Goal: Task Accomplishment & Management: Complete application form

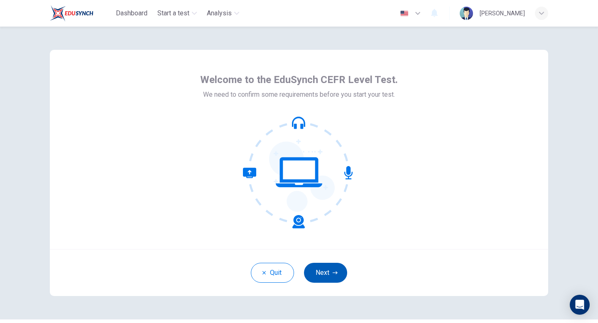
click at [321, 270] on button "Next" at bounding box center [325, 273] width 43 height 20
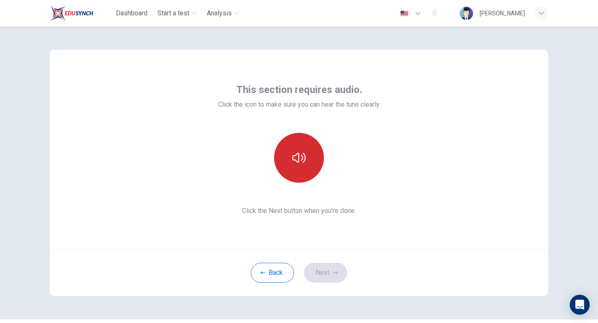
click at [292, 152] on icon "button" at bounding box center [298, 157] width 13 height 13
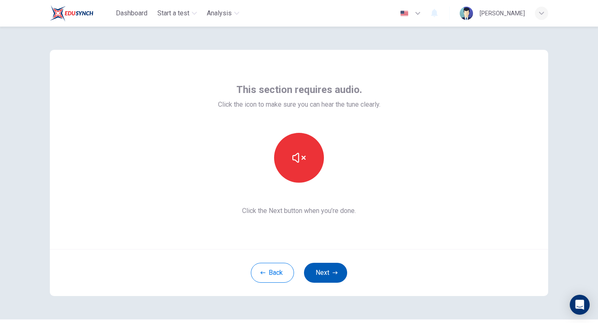
click at [331, 276] on button "Next" at bounding box center [325, 273] width 43 height 20
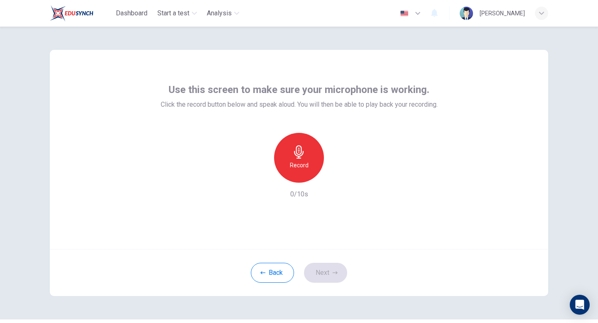
click at [289, 165] on div "Record" at bounding box center [299, 158] width 50 height 50
click at [309, 162] on div "Stop" at bounding box center [299, 158] width 50 height 50
click at [339, 174] on icon "button" at bounding box center [337, 176] width 8 height 8
click at [322, 275] on button "Next" at bounding box center [325, 273] width 43 height 20
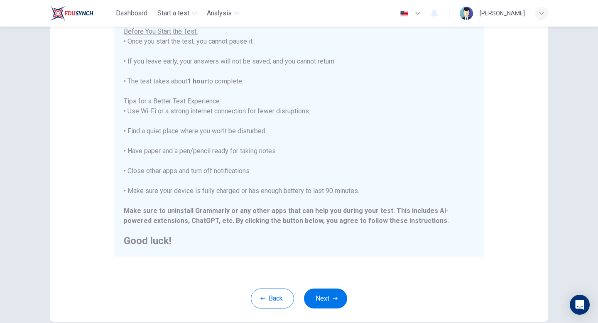
scroll to position [139, 0]
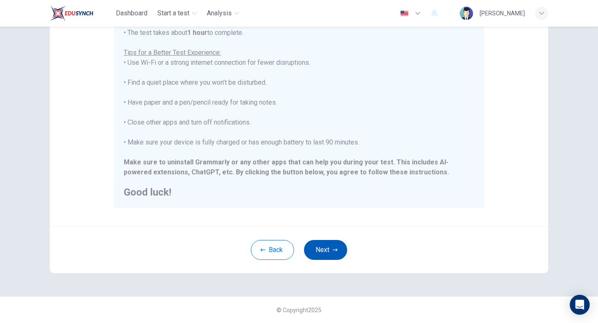
click at [327, 249] on button "Next" at bounding box center [325, 250] width 43 height 20
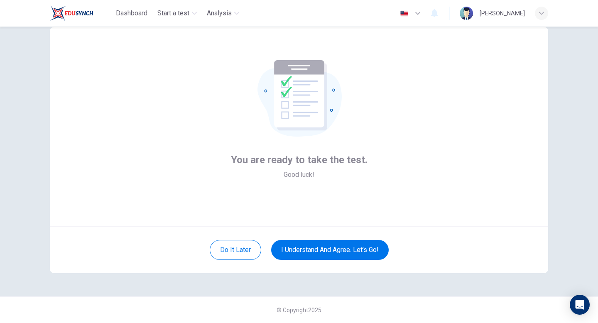
scroll to position [0, 0]
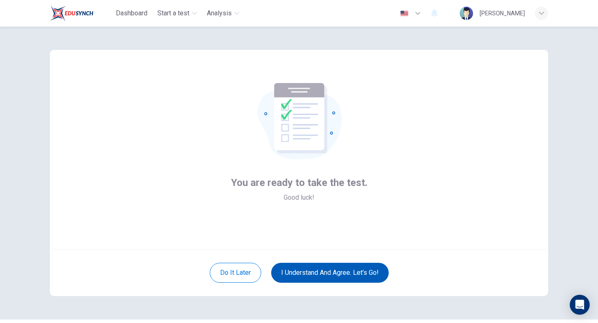
click at [318, 272] on button "I understand and agree. Let’s go!" at bounding box center [330, 273] width 118 height 20
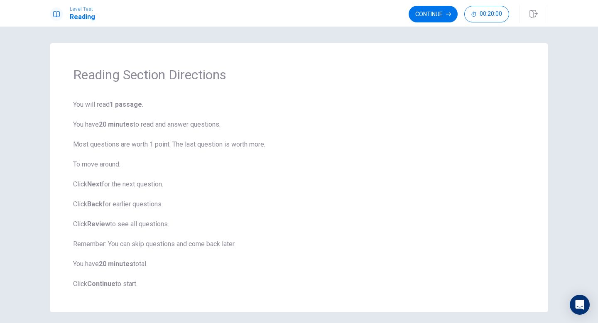
scroll to position [32, 0]
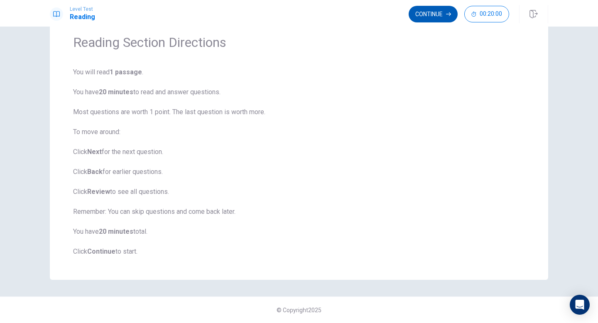
click at [437, 20] on button "Continue" at bounding box center [433, 14] width 49 height 17
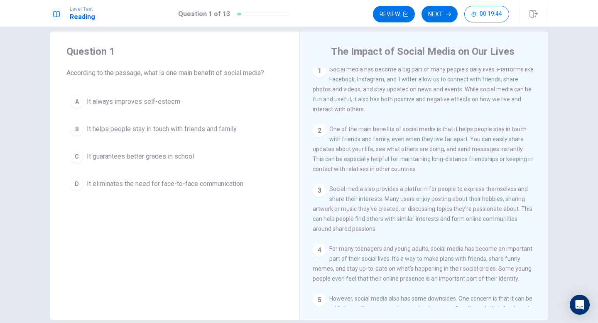
scroll to position [5, 0]
click at [170, 134] on button "B It helps people stay in touch with friends and family" at bounding box center [174, 129] width 216 height 21
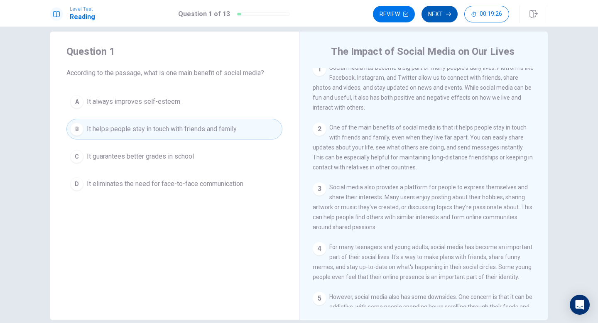
click at [439, 19] on button "Next" at bounding box center [440, 14] width 36 height 17
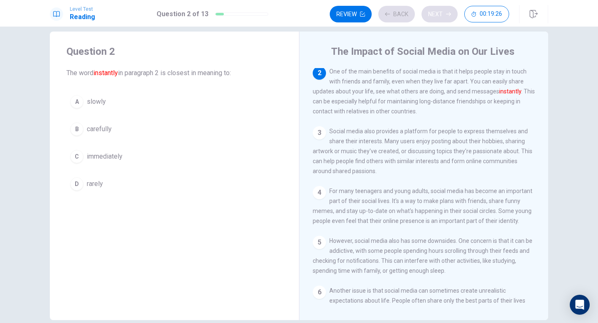
scroll to position [62, 0]
click at [80, 155] on div "C" at bounding box center [76, 156] width 13 height 13
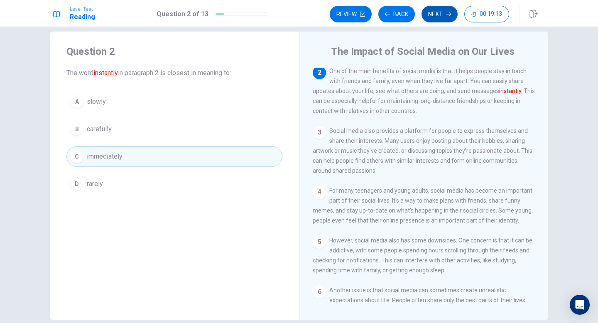
click at [446, 17] on button "Next" at bounding box center [440, 14] width 36 height 17
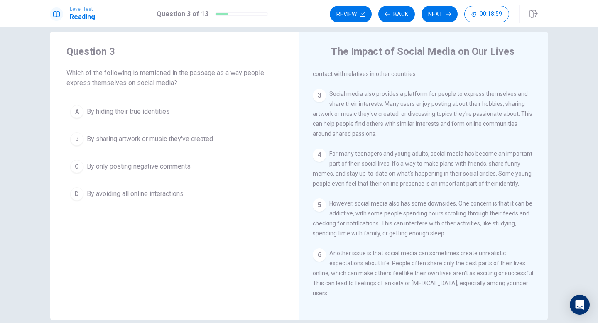
scroll to position [100, 0]
click at [178, 143] on span "By sharing artwork or music they've created" at bounding box center [150, 139] width 126 height 10
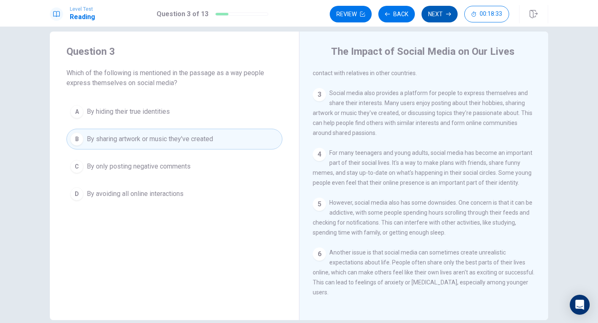
click at [440, 16] on button "Next" at bounding box center [440, 14] width 36 height 17
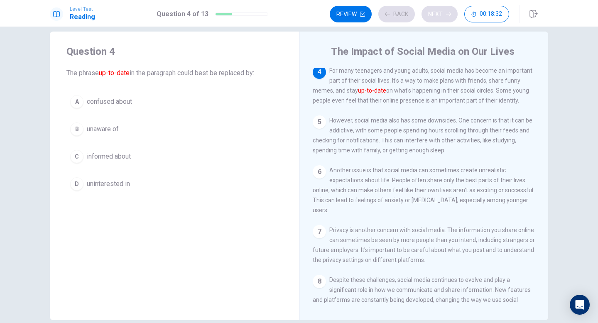
scroll to position [186, 0]
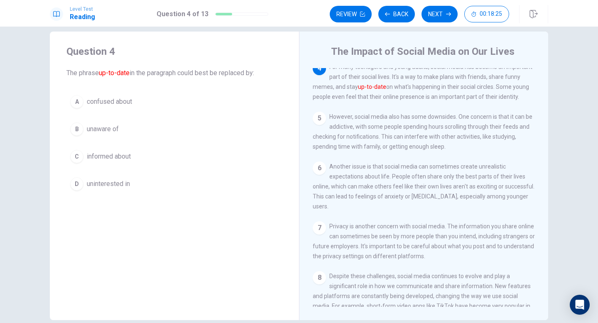
click at [110, 159] on span "informed about" at bounding box center [109, 157] width 44 height 10
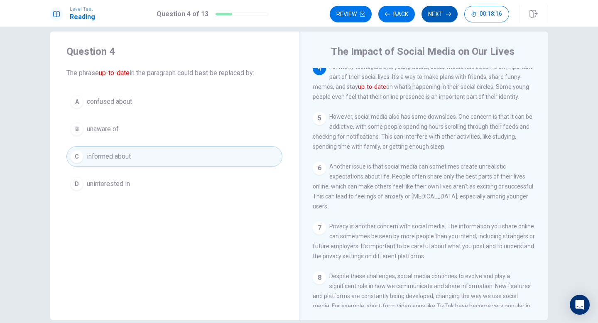
click at [442, 17] on button "Next" at bounding box center [440, 14] width 36 height 17
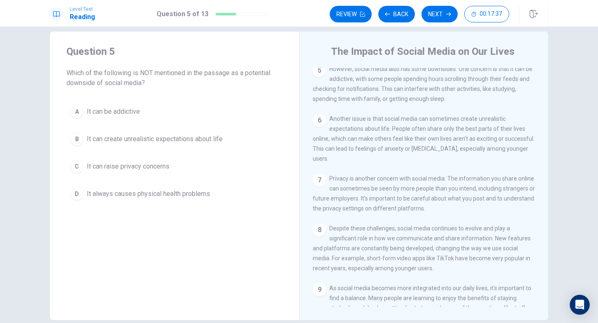
scroll to position [237, 0]
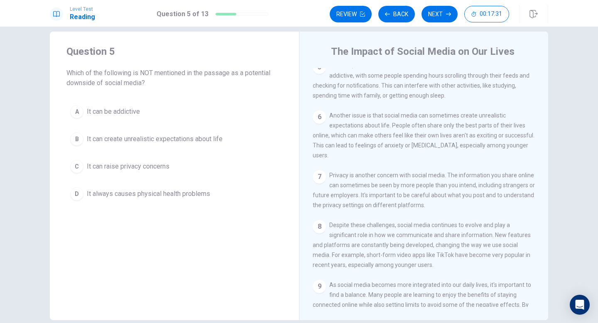
click at [179, 195] on span "It always causes physical health problems" at bounding box center [148, 194] width 123 height 10
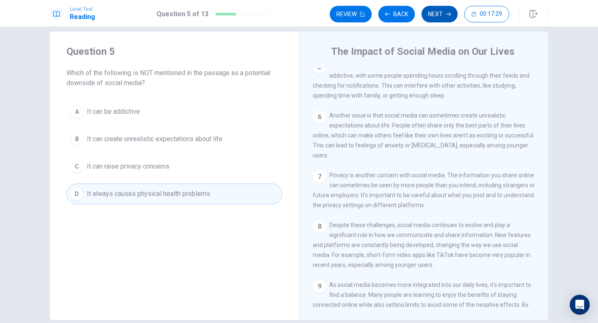
click at [430, 17] on button "Next" at bounding box center [440, 14] width 36 height 17
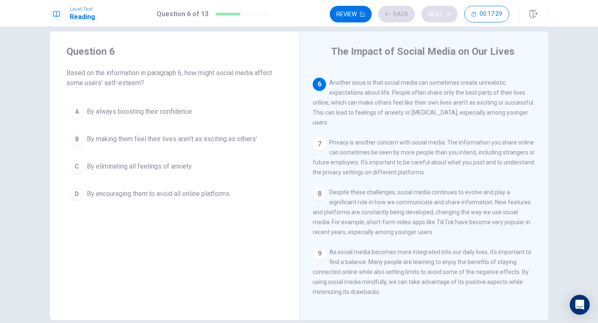
scroll to position [287, 0]
click at [239, 134] on span "By making them feel their lives aren't as exciting as others'" at bounding box center [172, 139] width 170 height 10
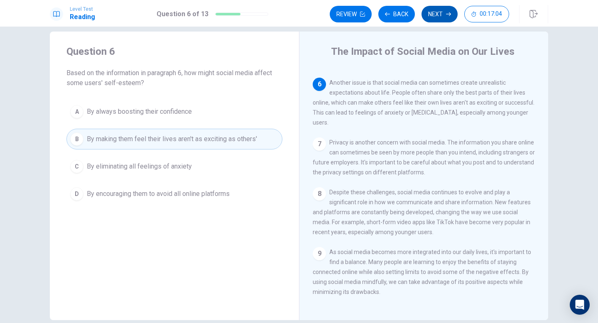
click at [452, 21] on button "Next" at bounding box center [440, 14] width 36 height 17
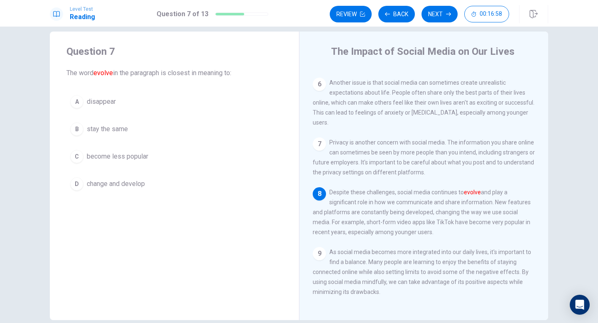
click at [134, 189] on span "change and develop" at bounding box center [116, 184] width 58 height 10
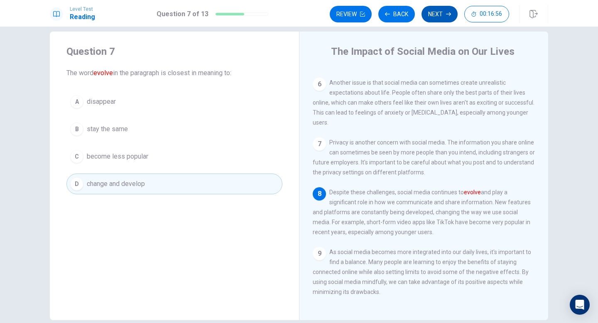
click at [439, 18] on button "Next" at bounding box center [440, 14] width 36 height 17
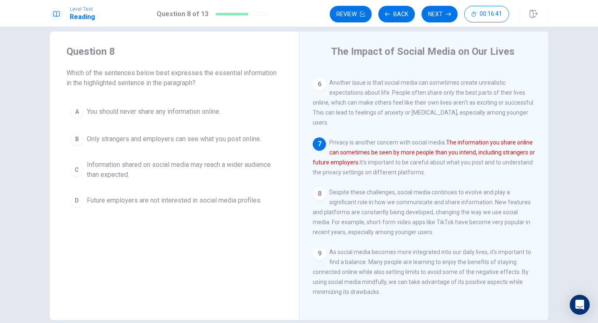
click at [150, 172] on span "Information shared on social media may reach a wider audience than expected." at bounding box center [183, 170] width 192 height 20
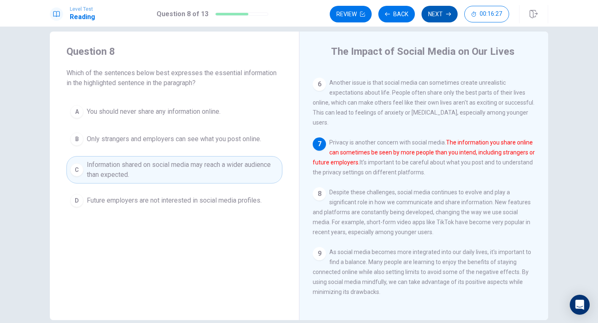
click at [442, 18] on button "Next" at bounding box center [440, 14] width 36 height 17
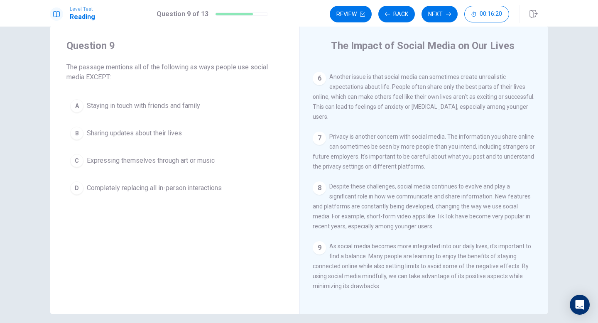
scroll to position [18, 0]
click at [205, 186] on span "Completely replacing all in-person interactions" at bounding box center [154, 187] width 135 height 10
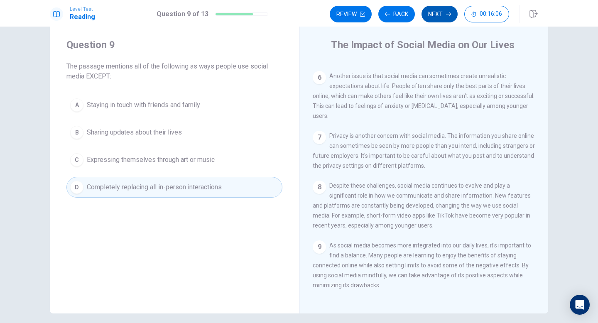
click at [442, 21] on button "Next" at bounding box center [440, 14] width 36 height 17
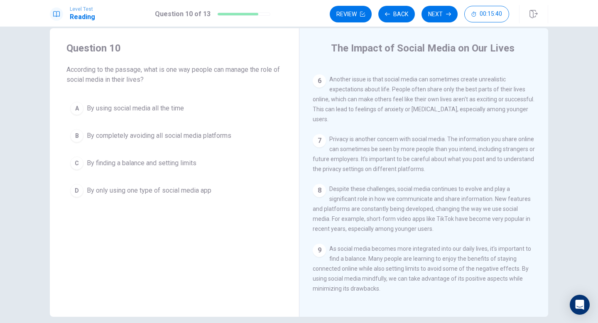
scroll to position [285, 0]
click at [181, 167] on span "By finding a balance and setting limits" at bounding box center [142, 163] width 110 height 10
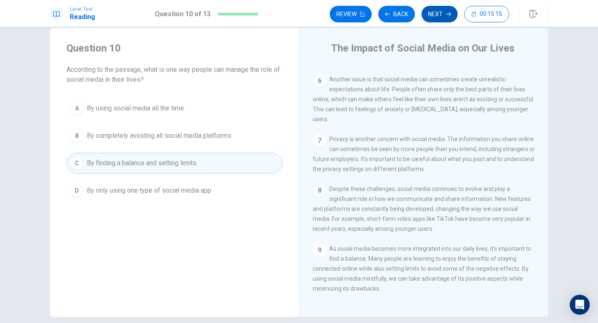
click at [439, 18] on button "Next" at bounding box center [440, 14] width 36 height 17
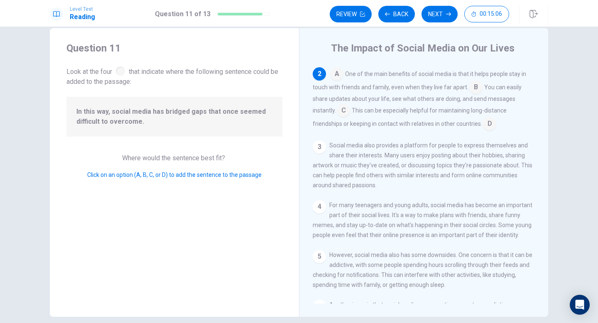
scroll to position [55, 0]
click at [350, 115] on input at bounding box center [343, 113] width 13 height 13
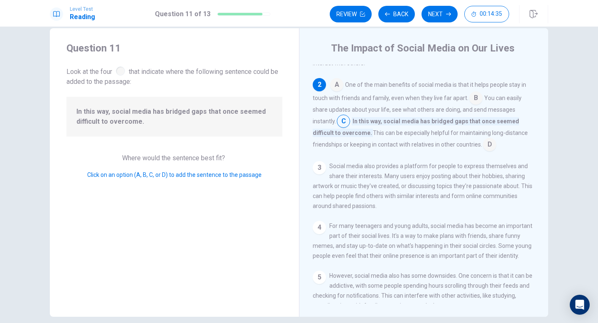
scroll to position [50, 0]
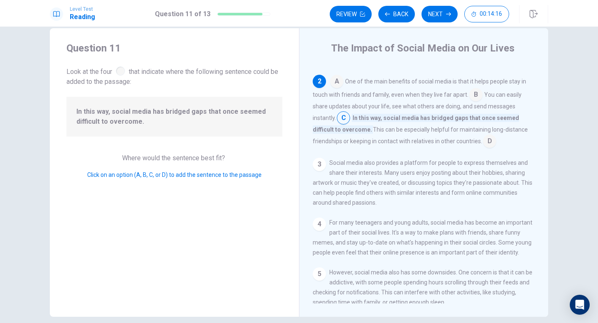
click at [474, 93] on input at bounding box center [475, 95] width 13 height 13
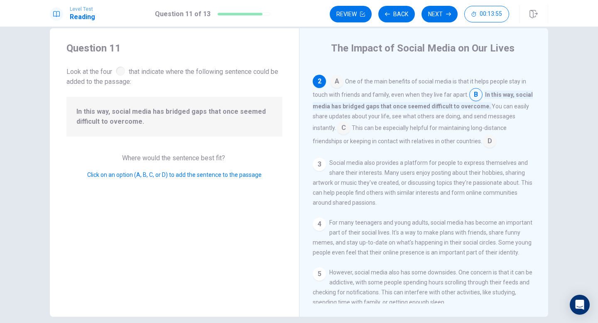
click at [487, 138] on input at bounding box center [489, 141] width 13 height 13
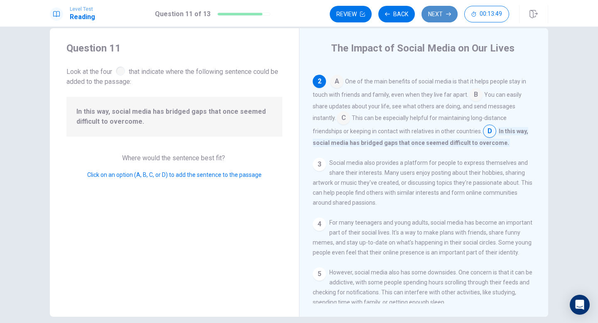
click at [444, 12] on button "Next" at bounding box center [440, 14] width 36 height 17
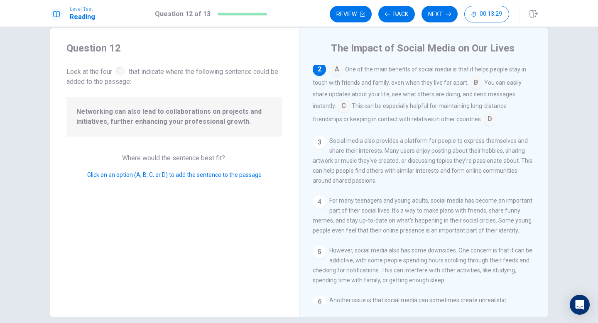
click at [485, 122] on input at bounding box center [489, 119] width 13 height 13
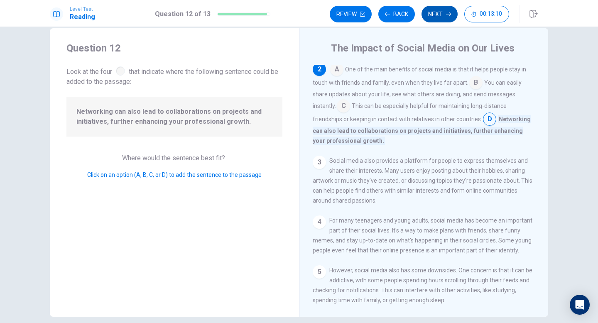
click at [437, 12] on button "Next" at bounding box center [440, 14] width 36 height 17
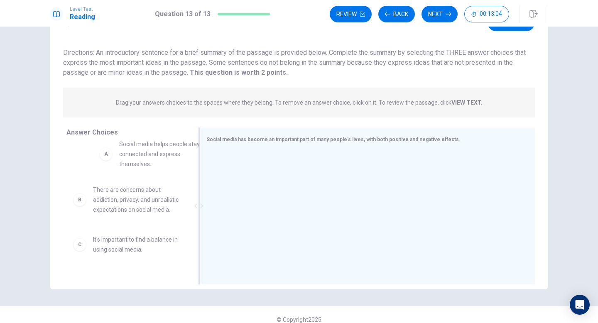
scroll to position [9, 0]
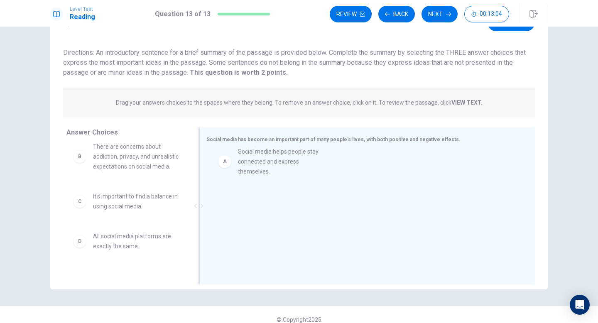
drag, startPoint x: 139, startPoint y: 163, endPoint x: 287, endPoint y: 170, distance: 147.7
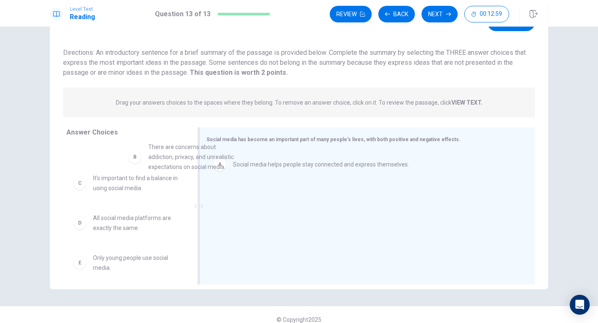
scroll to position [20, 0]
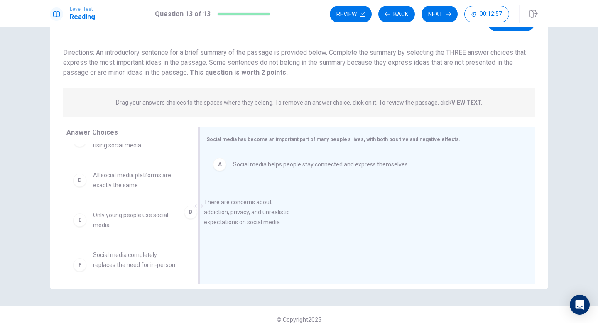
drag, startPoint x: 140, startPoint y: 151, endPoint x: 255, endPoint y: 221, distance: 134.8
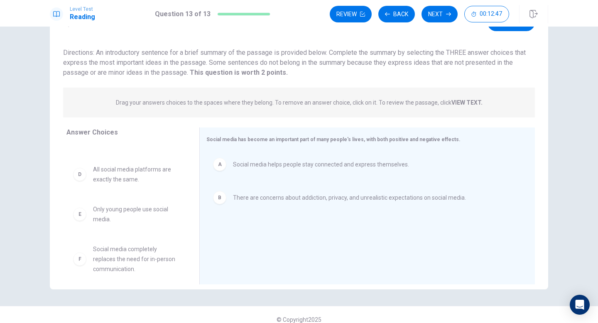
scroll to position [0, 0]
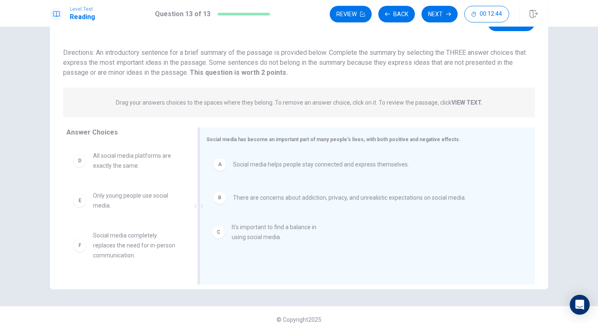
drag, startPoint x: 125, startPoint y: 165, endPoint x: 267, endPoint y: 237, distance: 159.2
click at [437, 16] on button "Next" at bounding box center [440, 14] width 36 height 17
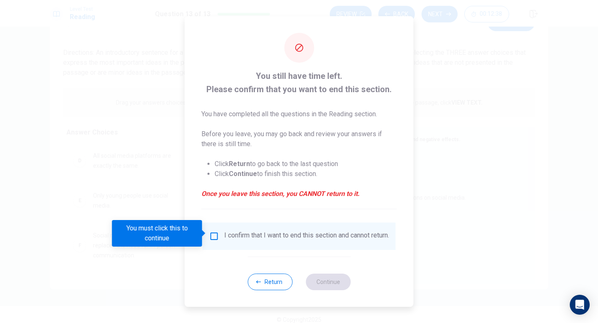
click at [213, 236] on input "You must click this to continue" at bounding box center [214, 236] width 10 height 10
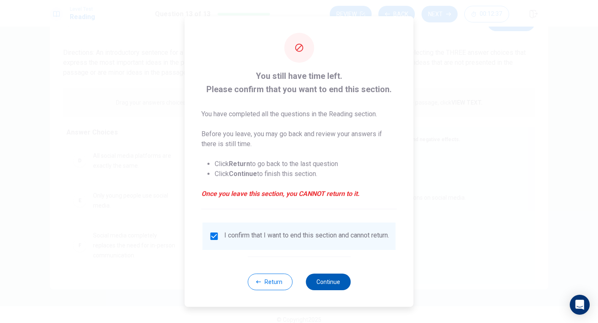
click at [329, 283] on button "Continue" at bounding box center [328, 282] width 45 height 17
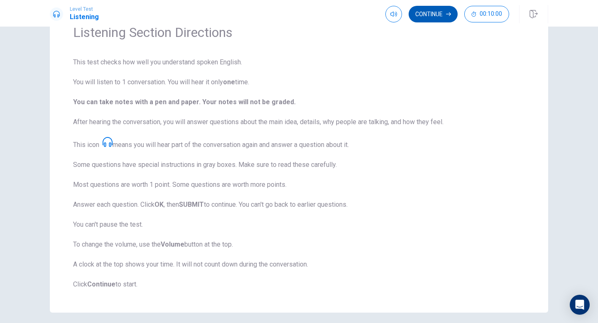
click at [434, 13] on button "Continue" at bounding box center [433, 14] width 49 height 17
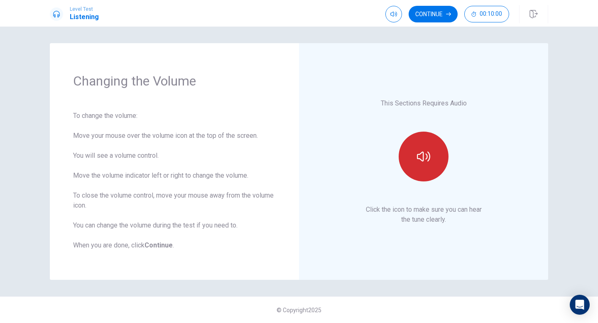
click at [430, 161] on icon "button" at bounding box center [423, 156] width 13 height 13
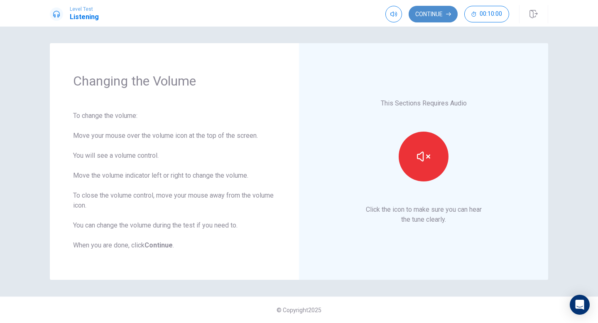
click at [429, 15] on button "Continue" at bounding box center [433, 14] width 49 height 17
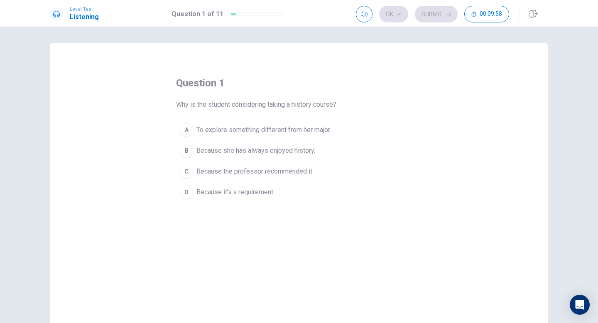
click at [196, 129] on button "A To explore something different from her major." at bounding box center [299, 130] width 246 height 21
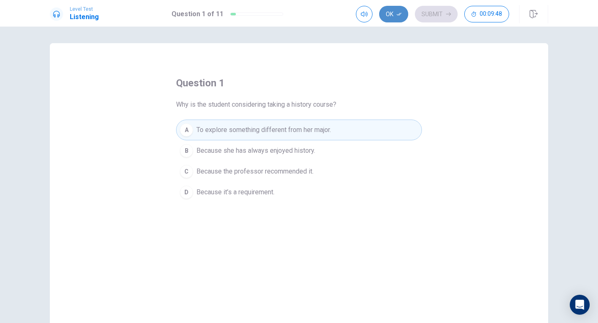
click at [401, 17] on button "Ok" at bounding box center [393, 14] width 29 height 17
click at [444, 20] on button "Submit" at bounding box center [436, 14] width 43 height 17
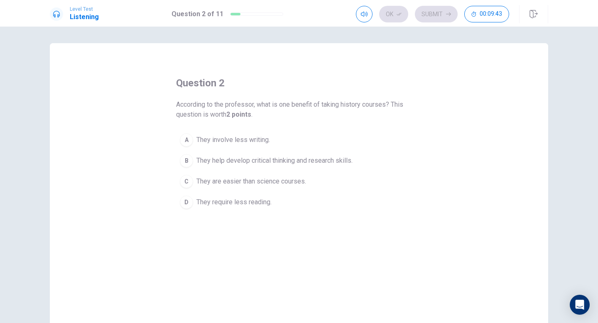
click at [247, 162] on span "They help develop critical thinking and research skills." at bounding box center [274, 161] width 156 height 10
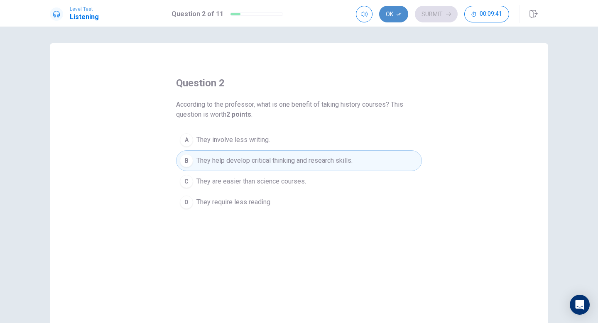
click at [397, 19] on button "Ok" at bounding box center [393, 14] width 29 height 17
click at [438, 13] on button "Submit" at bounding box center [436, 14] width 43 height 17
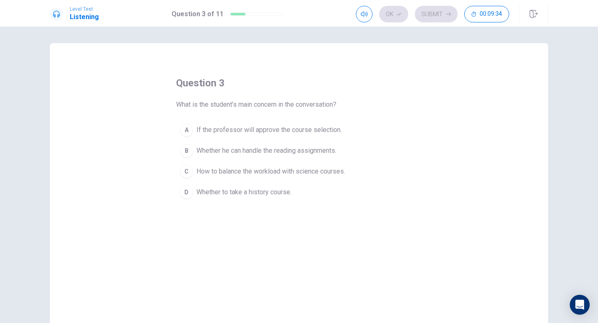
click at [309, 155] on span "Whether he can handle the reading assignments." at bounding box center [266, 151] width 140 height 10
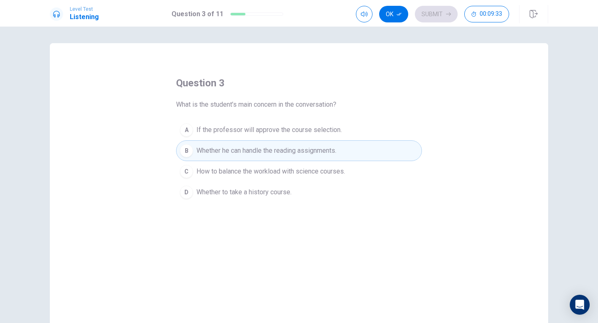
click at [307, 176] on span "How to balance the workload with science courses." at bounding box center [270, 172] width 149 height 10
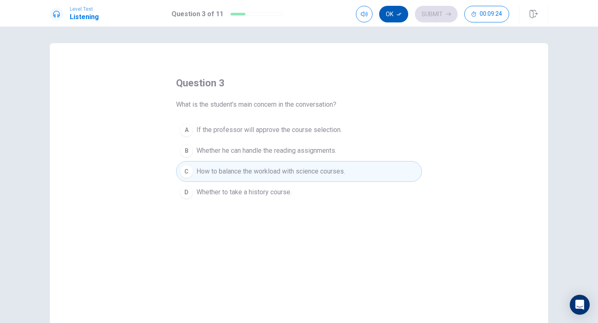
click at [388, 15] on button "Ok" at bounding box center [393, 14] width 29 height 17
click at [420, 17] on button "Submit" at bounding box center [436, 14] width 43 height 17
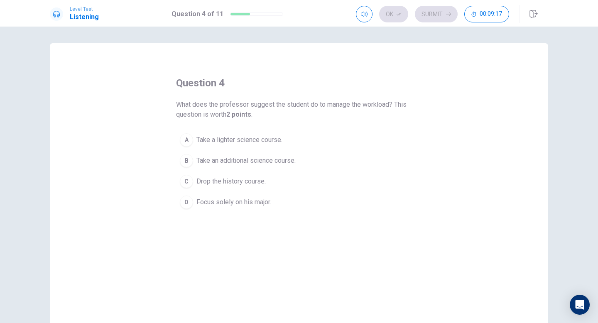
click at [275, 143] on span "Take a lighter science course." at bounding box center [239, 140] width 86 height 10
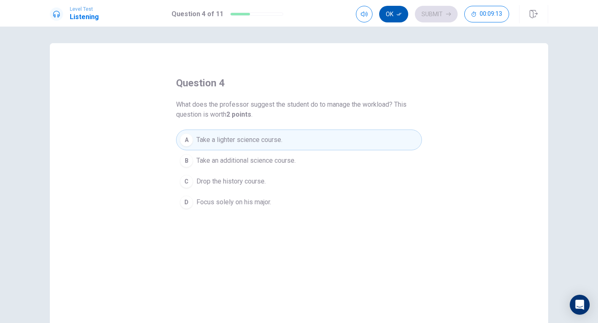
click at [397, 20] on button "Ok" at bounding box center [393, 14] width 29 height 17
click at [433, 20] on button "Submit" at bounding box center [436, 14] width 43 height 17
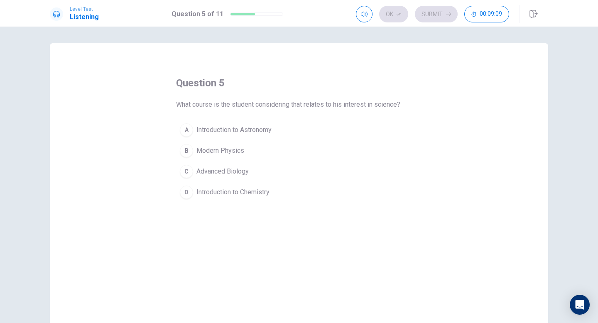
click at [252, 132] on span "Introduction to Astronomy" at bounding box center [233, 130] width 75 height 10
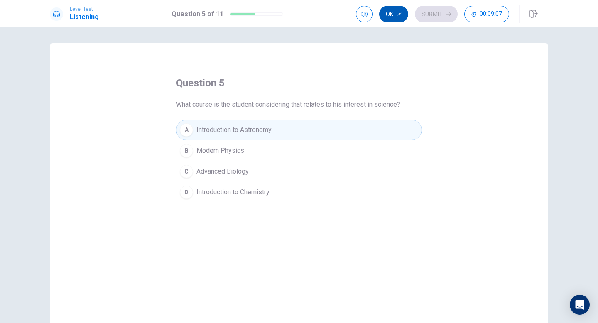
click at [395, 17] on button "Ok" at bounding box center [393, 14] width 29 height 17
click at [435, 15] on button "Submit" at bounding box center [436, 14] width 43 height 17
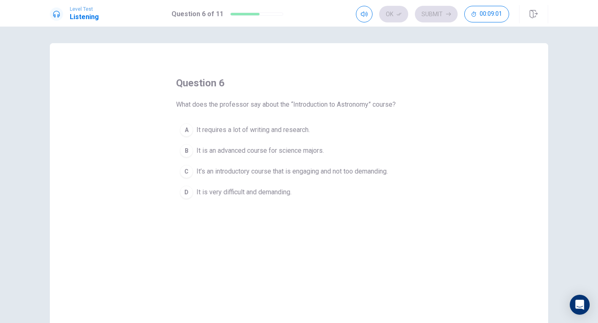
click at [273, 169] on span "It’s an introductory course that is engaging and not too demanding." at bounding box center [291, 172] width 191 height 10
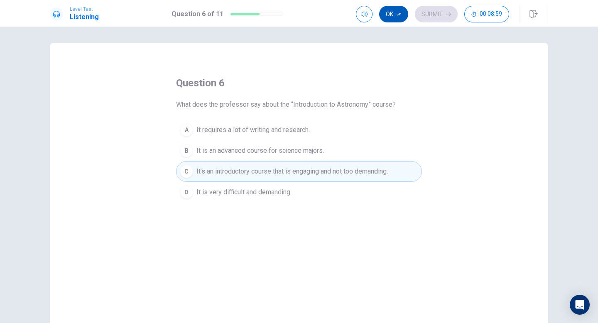
click at [399, 15] on icon "button" at bounding box center [399, 14] width 5 height 5
click at [436, 13] on button "Submit" at bounding box center [436, 14] width 43 height 17
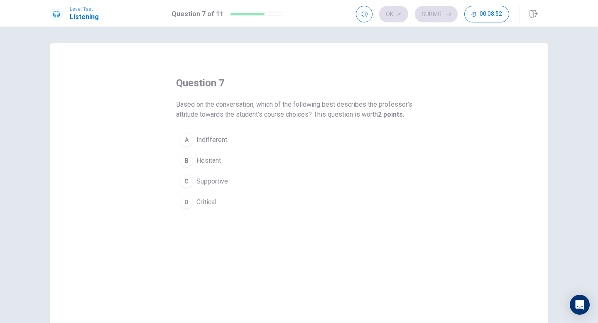
click at [224, 182] on span "Supportive" at bounding box center [212, 182] width 32 height 10
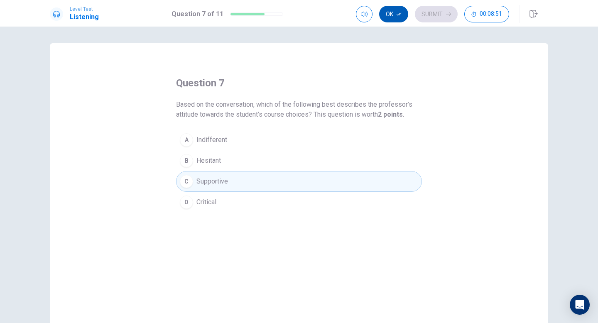
click at [395, 20] on button "Ok" at bounding box center [393, 14] width 29 height 17
click at [433, 6] on button "Submit" at bounding box center [436, 14] width 43 height 17
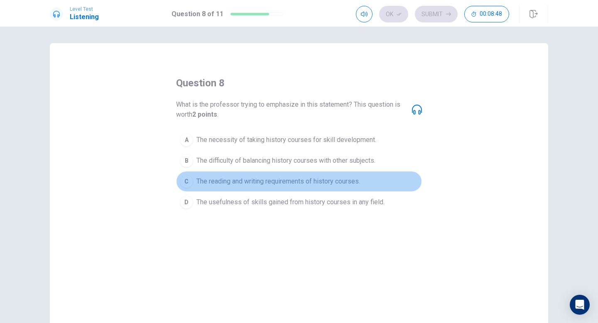
click at [264, 179] on span "The reading and writing requirements of history courses." at bounding box center [278, 182] width 164 height 10
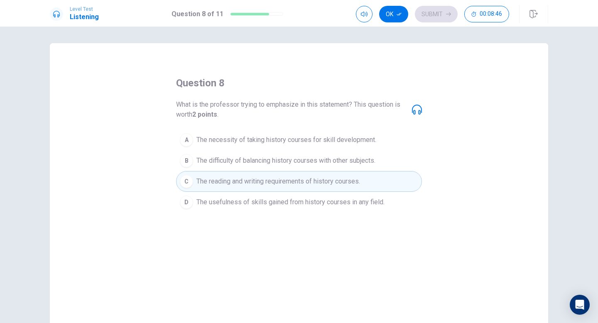
click at [302, 203] on span "The usefulness of skills gained from history courses in any field." at bounding box center [290, 202] width 188 height 10
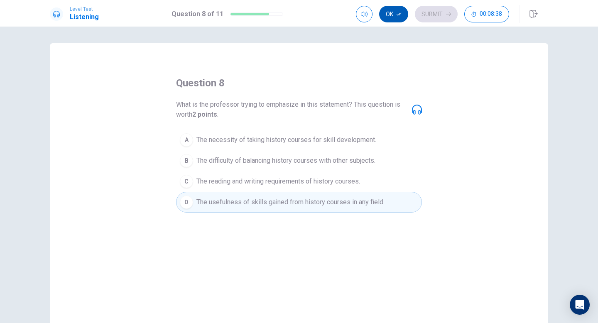
click at [395, 13] on button "Ok" at bounding box center [393, 14] width 29 height 17
click at [436, 15] on button "Submit" at bounding box center [436, 14] width 43 height 17
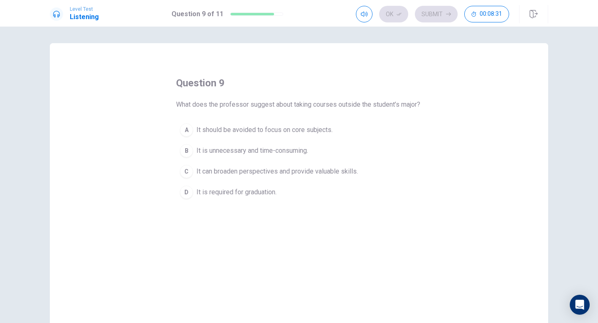
click at [321, 177] on span "It can broaden perspectives and provide valuable skills." at bounding box center [277, 172] width 162 height 10
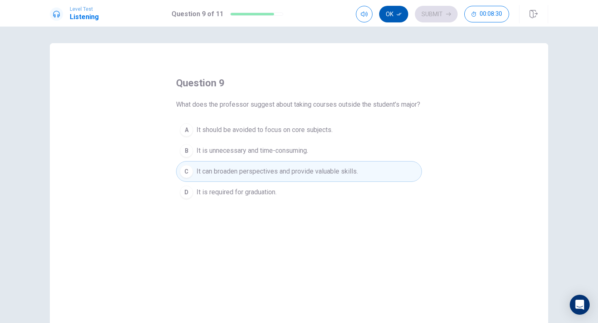
click at [396, 8] on button "Ok" at bounding box center [393, 14] width 29 height 17
click at [428, 10] on button "Submit" at bounding box center [436, 14] width 43 height 17
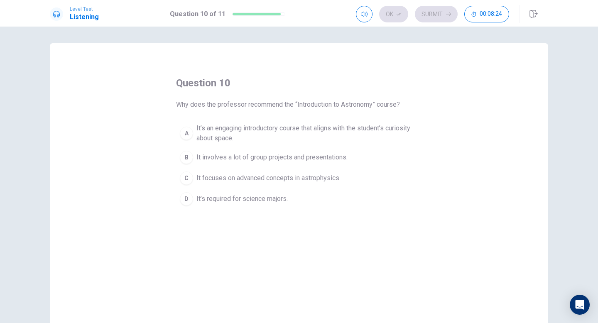
click at [243, 136] on span "It’s an engaging introductory course that aligns with the student’s curiosity a…" at bounding box center [307, 133] width 222 height 20
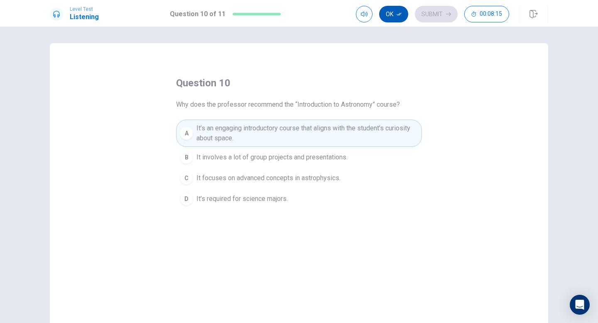
click at [400, 20] on button "Ok" at bounding box center [393, 14] width 29 height 17
click at [427, 15] on button "Submit" at bounding box center [436, 14] width 43 height 17
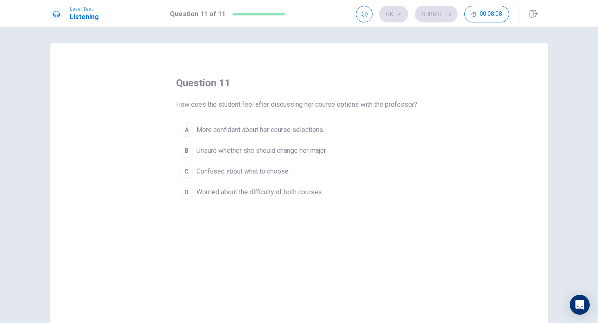
click at [295, 125] on span "More confident about her course selections." at bounding box center [260, 130] width 128 height 10
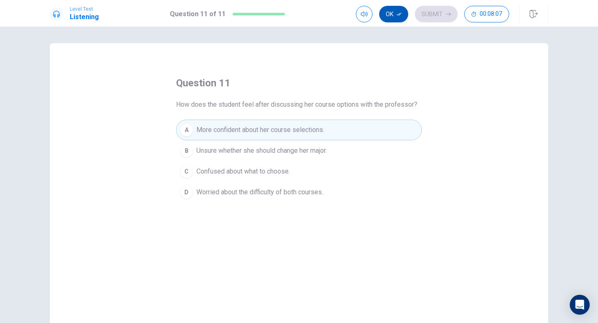
click at [396, 20] on button "Ok" at bounding box center [393, 14] width 29 height 17
click at [432, 16] on button "Submit" at bounding box center [436, 14] width 43 height 17
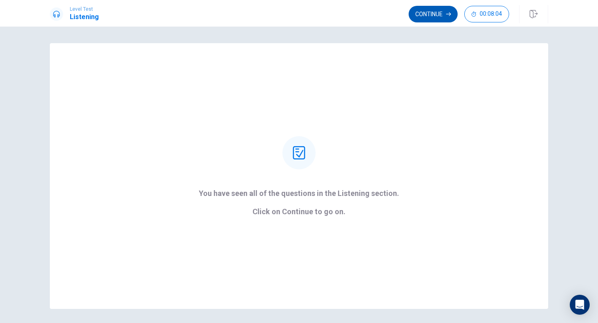
click at [409, 13] on button "Continue" at bounding box center [433, 14] width 49 height 17
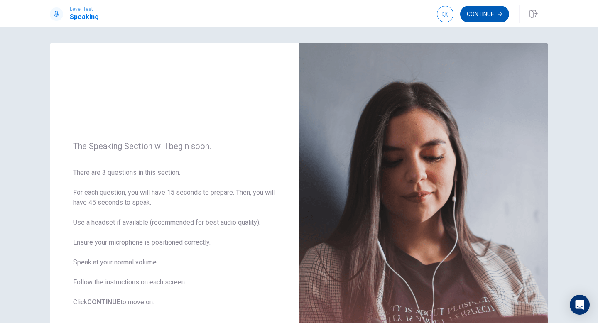
click at [472, 15] on button "Continue" at bounding box center [484, 14] width 49 height 17
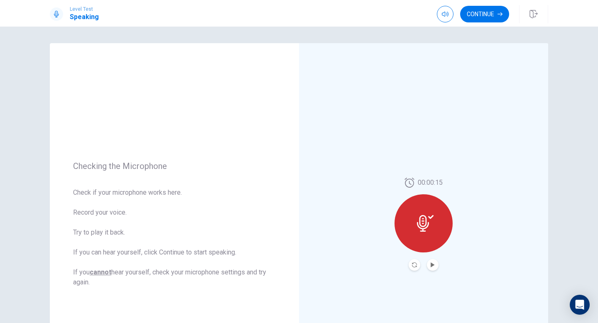
click at [423, 216] on icon at bounding box center [423, 223] width 12 height 17
click at [430, 260] on button "Play Audio" at bounding box center [433, 265] width 12 height 12
click at [480, 10] on button "Continue" at bounding box center [484, 14] width 49 height 17
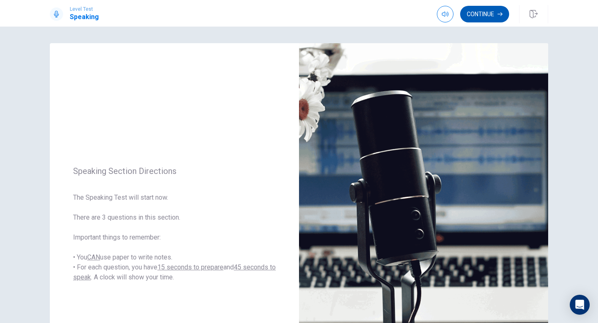
click at [491, 18] on button "Continue" at bounding box center [484, 14] width 49 height 17
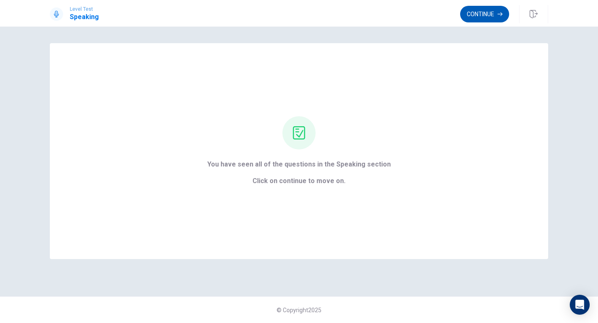
click at [476, 18] on button "Continue" at bounding box center [484, 14] width 49 height 17
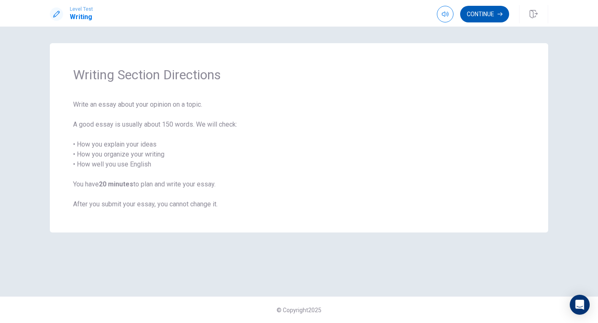
click at [481, 17] on button "Continue" at bounding box center [484, 14] width 49 height 17
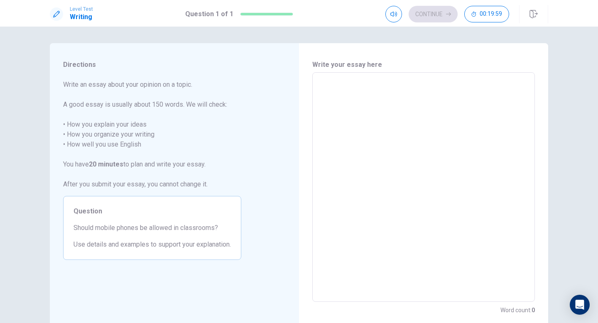
click at [370, 98] on textarea at bounding box center [423, 187] width 211 height 216
type textarea "B"
type textarea "x"
type textarea "Br"
type textarea "x"
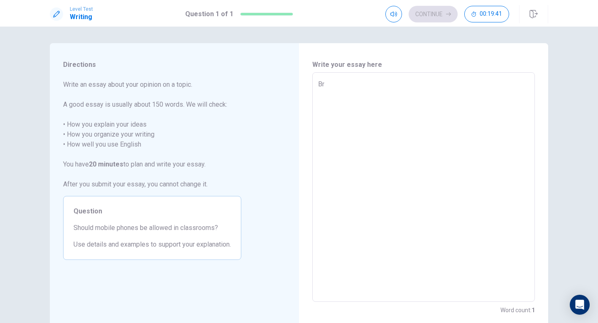
type textarea "Bro"
type textarea "x"
type textarea "Br"
type textarea "x"
type textarea "Bri"
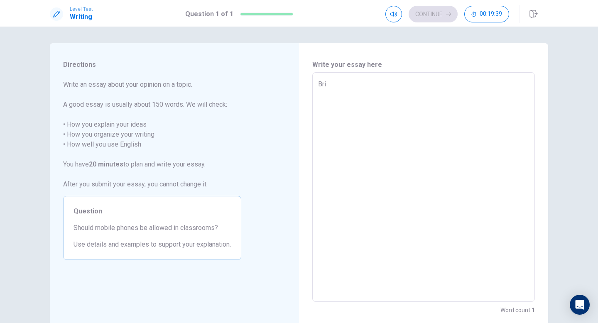
type textarea "x"
type textarea "Brin"
type textarea "x"
type textarea "Bring"
type textarea "x"
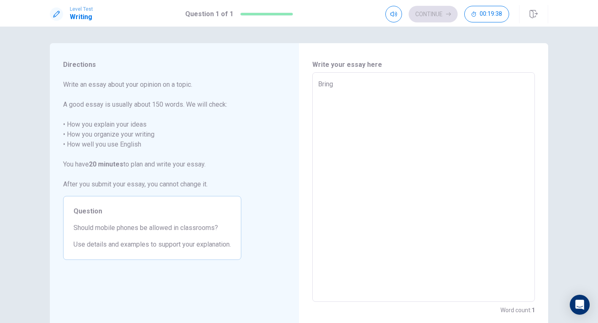
type textarea "Bringi"
type textarea "x"
type textarea "Bringin"
type textarea "x"
type textarea "Bringing"
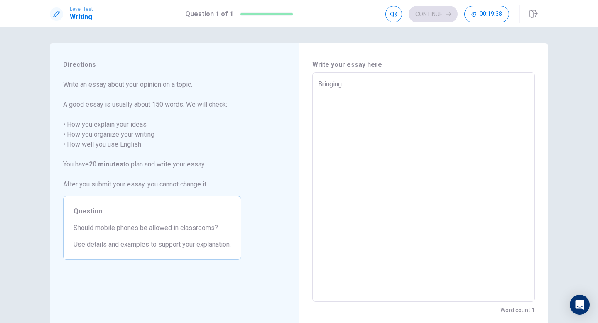
type textarea "x"
type textarea "Bringing"
type textarea "x"
type textarea "Bringing m"
type textarea "x"
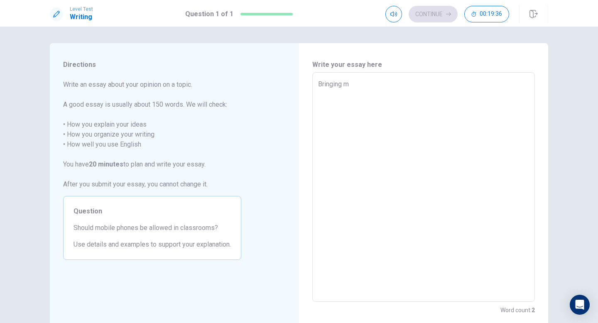
type textarea "Bringing mo"
type textarea "x"
type textarea "Bringing mob"
type textarea "x"
type textarea "Bringing mobi"
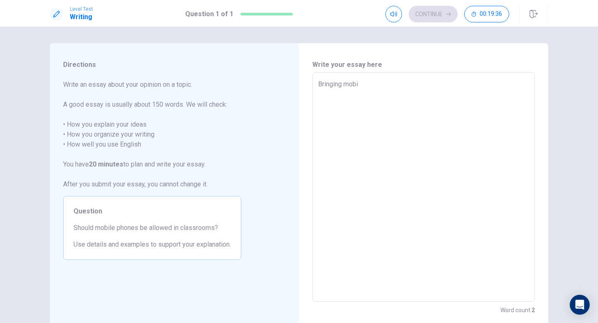
type textarea "x"
type textarea "Bringing mobil"
type textarea "x"
type textarea "Bringing mobile"
type textarea "x"
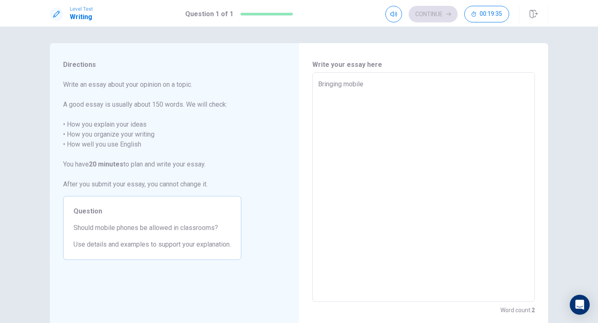
type textarea "Bringing mobile"
type textarea "x"
type textarea "Bringing mobile"
type textarea "x"
type textarea "Bringing mobil"
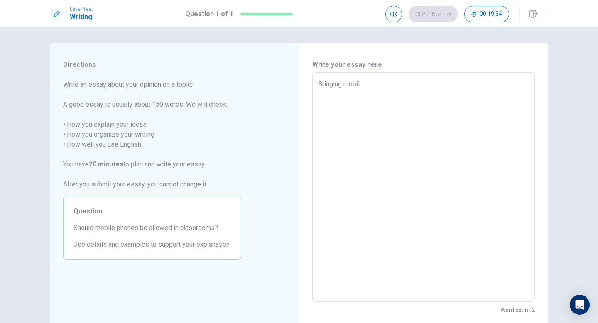
type textarea "x"
type textarea "Bringing mobi"
type textarea "x"
type textarea "Bringing mob"
type textarea "x"
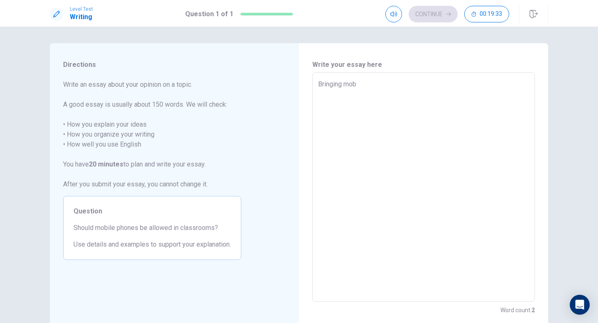
type textarea "Bringing mo"
type textarea "x"
type textarea "Bringing m"
type textarea "x"
type textarea "Bringing"
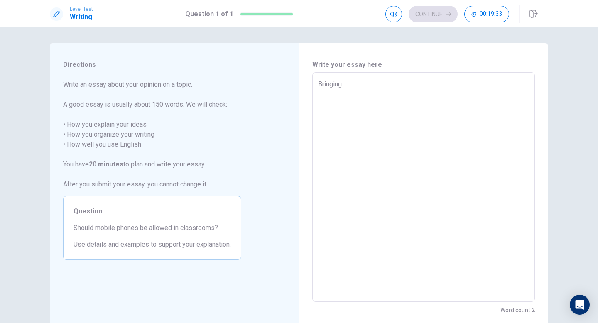
type textarea "x"
type textarea "Bringing e"
type textarea "x"
type textarea "Bringing el"
type textarea "x"
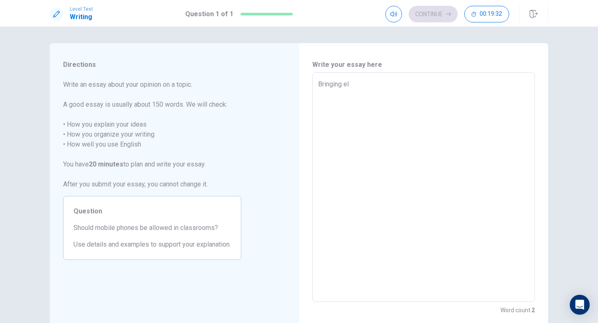
type textarea "Bringing ele"
type textarea "x"
type textarea "Bringing elec"
type textarea "x"
type textarea "Bringing elect"
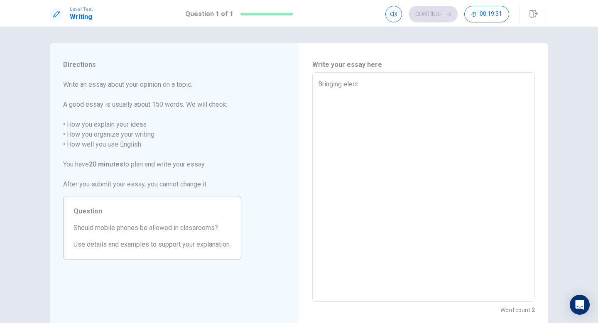
type textarea "x"
type textarea "Bringing electr"
type textarea "x"
type textarea "Bringing electri"
type textarea "x"
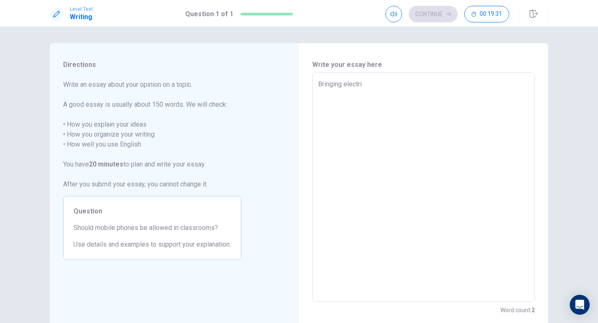
type textarea "Bringing electric"
type textarea "x"
type textarea "Bringing electric"
type textarea "x"
type textarea "Bringing electric d"
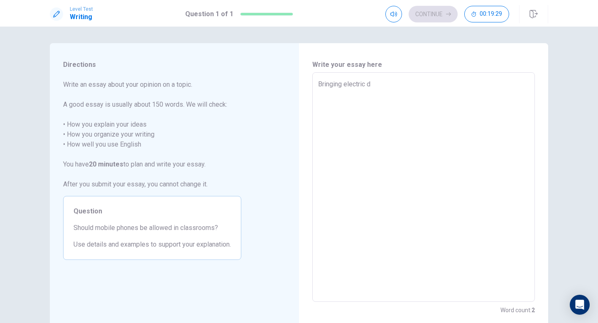
type textarea "x"
type textarea "Bringing electric de"
type textarea "x"
type textarea "Bringing electric dev"
type textarea "x"
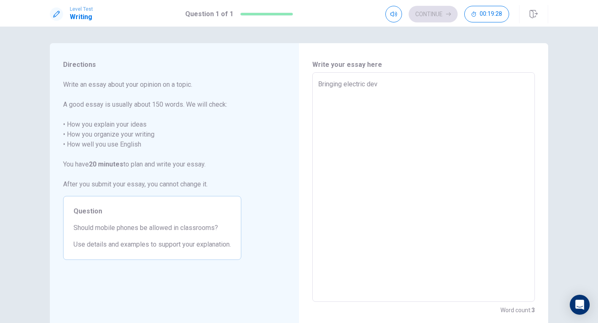
type textarea "Bringing electric devi"
type textarea "x"
type textarea "Bringing electric devic"
type textarea "x"
type textarea "Bringing electric device"
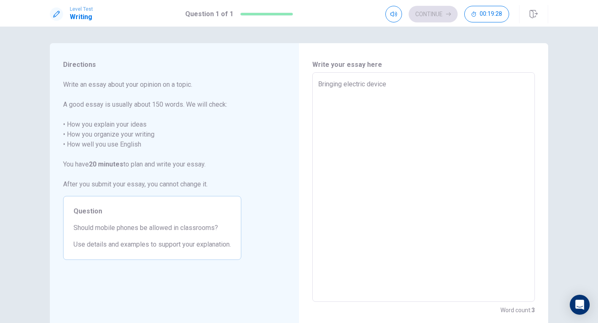
type textarea "x"
type textarea "Bringing electric devices"
type textarea "x"
type textarea "Bringing electric devices"
type textarea "x"
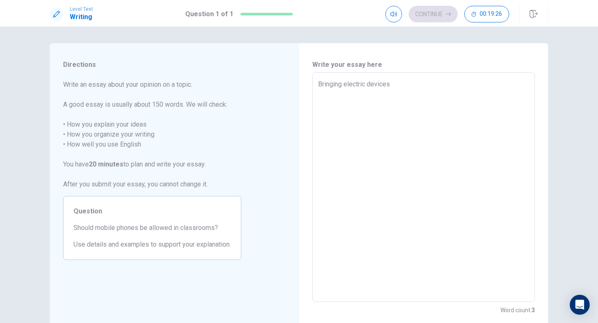
type textarea "Bringing electric devices s"
type textarea "x"
type textarea "Bringing electric devices sp"
type textarea "x"
type textarea "Bringing electric devices spe"
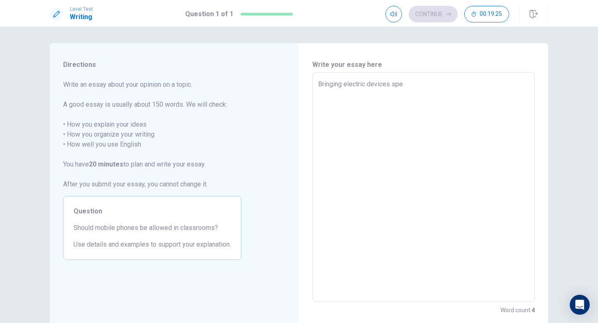
type textarea "x"
type textarea "Bringing electric devices spec"
type textarea "x"
type textarea "Bringing electric devices speci"
type textarea "x"
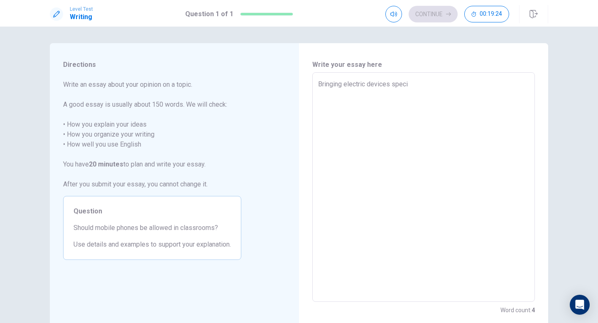
type textarea "Bringing electric devices specif"
type textarea "x"
type textarea "Bringing electric devices specifi"
type textarea "x"
type textarea "Bringing electric devices specific"
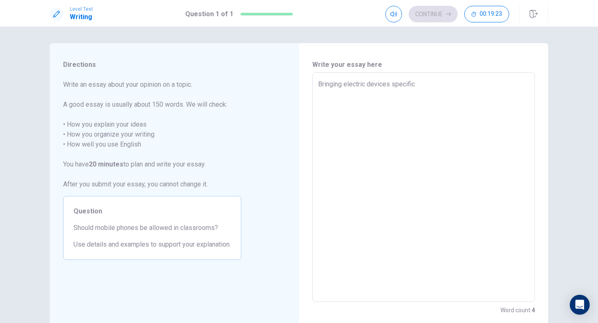
type textarea "x"
type textarea "Bringing electric devices specifica"
type textarea "x"
type textarea "Bringing electric devices specifical"
type textarea "x"
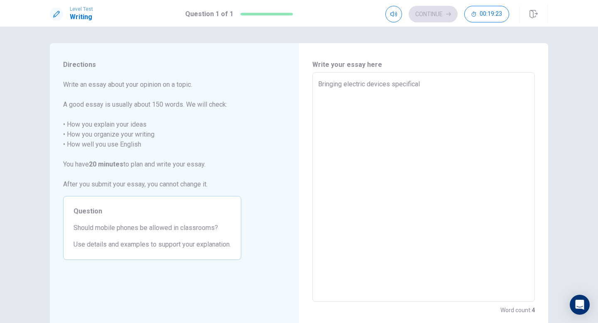
type textarea "Bringing electric devices specificall"
type textarea "x"
type textarea "Bringing electric devices specificallu"
type textarea "x"
type textarea "Bringing electric devices specificall"
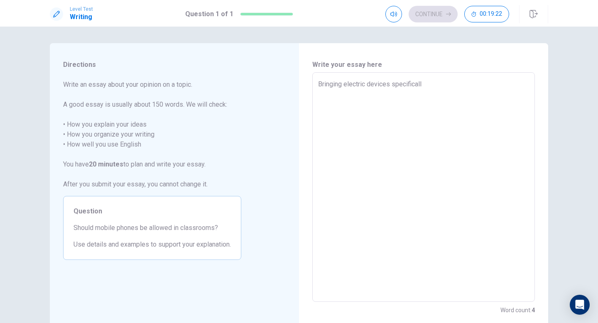
type textarea "x"
type textarea "Bringing electric devices specifically"
type textarea "x"
type textarea "Bringing electric devices specifically"
type textarea "x"
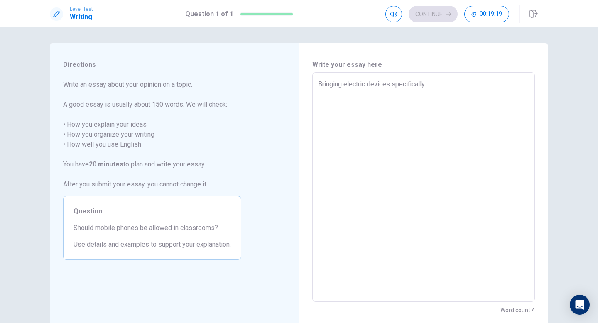
type textarea "Bringing electric devices specifically m"
type textarea "x"
type textarea "Bringing electric devices specifically mo"
type textarea "x"
type textarea "Bringing electric devices specifically mob"
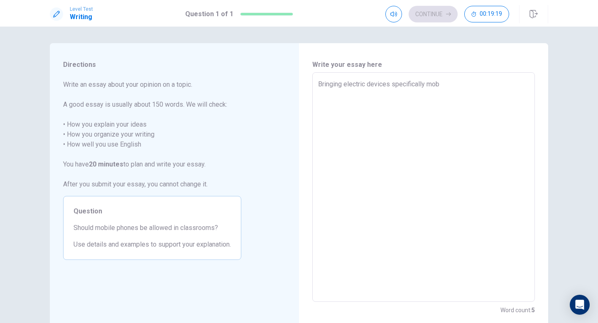
type textarea "x"
type textarea "Bringing electric devices specifically mobi"
type textarea "x"
type textarea "Bringing electric devices specifically mobil"
type textarea "x"
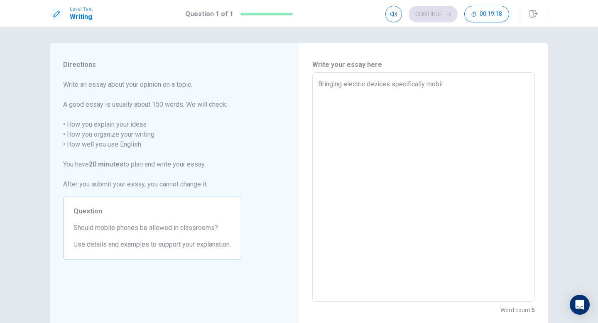
type textarea "Bringing electric devices specifically mobile"
type textarea "x"
type textarea "Bringing electric devices specifically mobile"
type textarea "x"
type textarea "Bringing electric devices specifically mobile p"
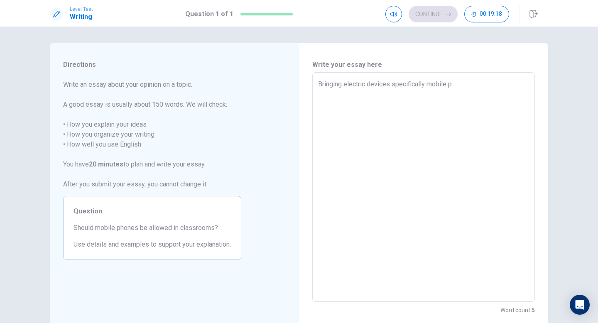
type textarea "x"
type textarea "Bringing electric devices specifically mobile ph"
type textarea "x"
type textarea "Bringing electric devices specifically mobile pho"
type textarea "x"
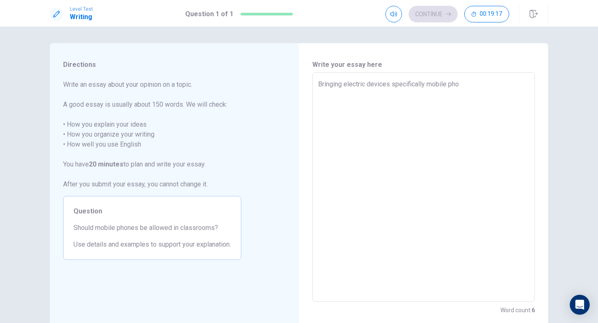
type textarea "Bringing electric devices specifically mobile phob"
type textarea "x"
type textarea "Bringing electric devices specifically mobile pho"
type textarea "x"
type textarea "Bringing electric devices specifically mobile phon"
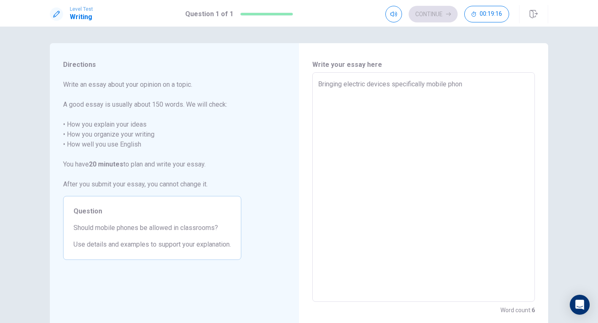
type textarea "x"
type textarea "Bringing electric devices specifically mobile phone"
type textarea "x"
type textarea "Bringing electric devices specifically mobile phones"
type textarea "x"
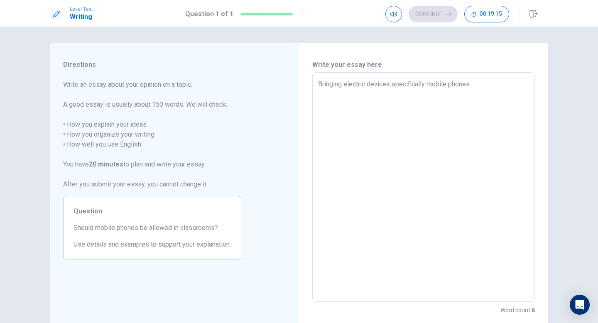
type textarea "Bringing electric devices specifically mobile phones"
type textarea "x"
type textarea "Bringing electric devices specifically mobile phones i"
type textarea "x"
type textarea "Bringing electric devices specifically mobile phones in"
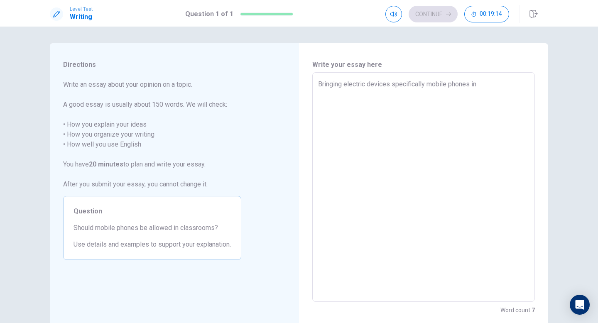
type textarea "x"
type textarea "Bringing electric devices specifically mobile phones in"
type textarea "x"
type textarea "Bringing electric devices specifically mobile phones in t"
type textarea "x"
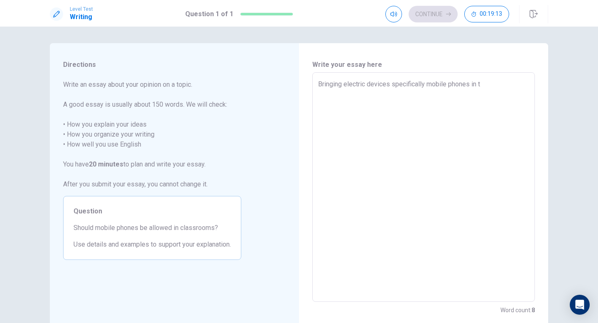
type textarea "Bringing electric devices specifically mobile phones in th"
type textarea "x"
type textarea "Bringing electric devices specifically mobile phones in the"
type textarea "x"
type textarea "Bringing electric devices specifically mobile phones in the"
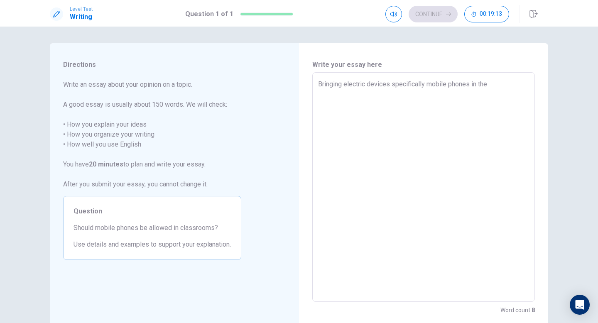
type textarea "x"
type textarea "Bringing electric devices specifically mobile phones in the c"
type textarea "x"
type textarea "Bringing electric devices specifically mobile phones in the cl"
type textarea "x"
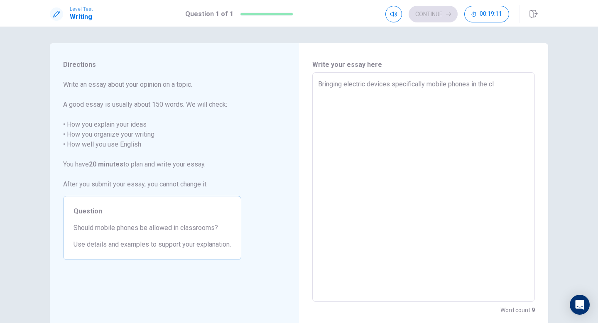
type textarea "Bringing electric devices specifically mobile phones in the cla"
type textarea "x"
type textarea "Bringing electric devices specifically mobile phones in the clas"
type textarea "x"
type textarea "Bringing electric devices specifically mobile phones in the class"
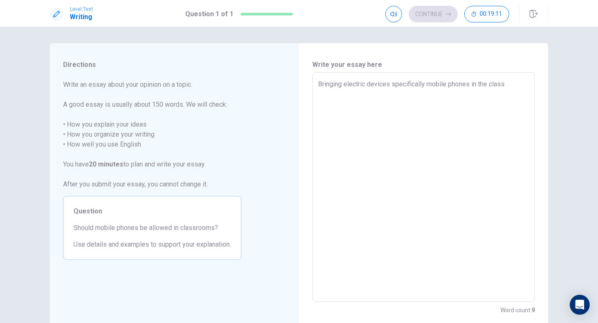
type textarea "x"
type textarea "Bringing electric devices specifically mobile phones in the classr"
type textarea "x"
type textarea "Bringing electric devices specifically mobile phones in the classro"
type textarea "x"
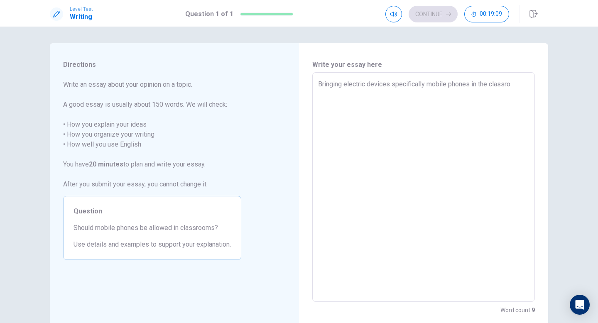
type textarea "Bringing electric devices specifically mobile phones in the classroo"
type textarea "x"
type textarea "Bringing electric devices specifically mobile phones in the classroom"
type textarea "x"
type textarea "Bringing electric devices specifically mobile phones in the classroom"
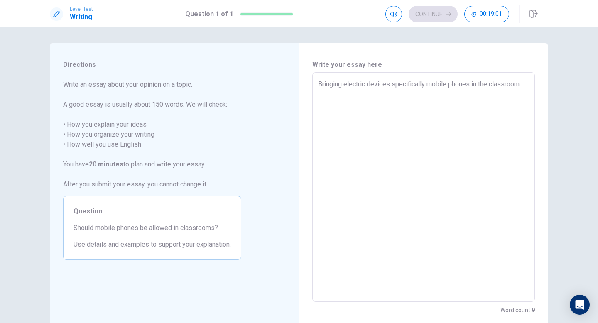
type textarea "x"
type textarea "Bringing electric devices specifically mobile phones in the classroom i"
type textarea "x"
type textarea "Bringing electric devices specifically mobile phones in the classroom is"
type textarea "x"
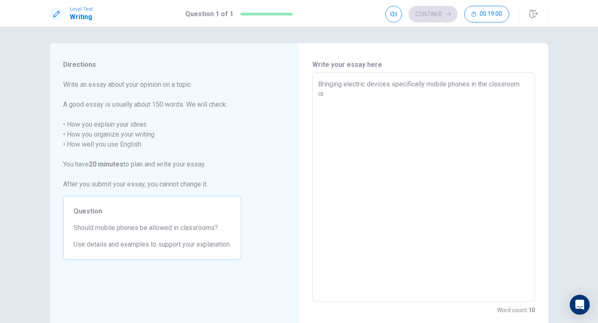
type textarea "Bringing electric devices specifically mobile phones in the classroom is"
type textarea "x"
type textarea "Bringing electric devices specifically mobile phones in the classroom is d"
type textarea "x"
type textarea "Bringing electric devices specifically mobile phones in the classroom is do"
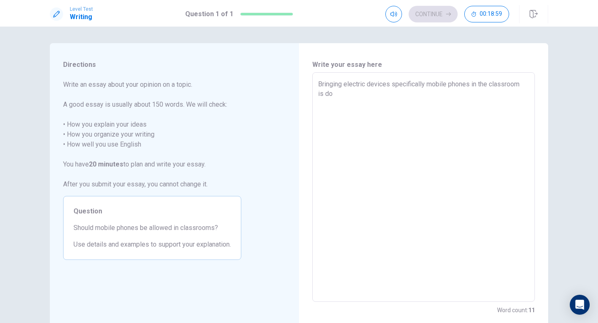
type textarea "x"
type textarea "Bringing electric devices specifically mobile phones in the classroom is dou"
type textarea "x"
type textarea "Bringing electric devices specifically mobile phones in the classroom is [PERSO…"
type textarea "x"
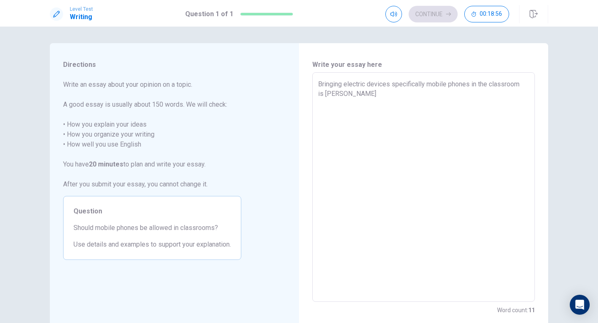
type textarea "Bringing electric devices specifically mobile phones in the classroom is doubl"
type textarea "x"
type textarea "Bringing electric devices specifically mobile phones in the classroom is double"
type textarea "x"
type textarea "Bringing electric devices specifically mobile phones in the classroom is double-"
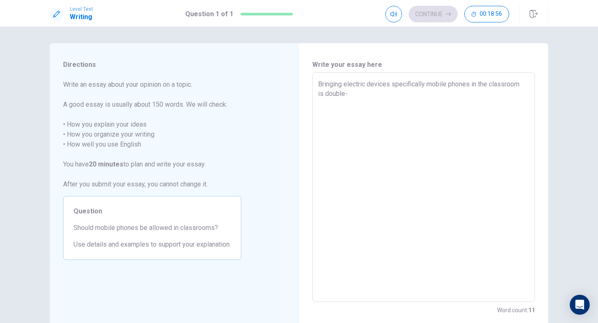
type textarea "x"
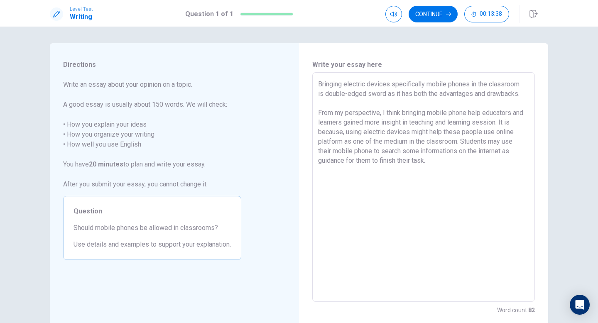
click at [484, 113] on textarea "Bringing electric devices specifically mobile phones in the classroom is double…" at bounding box center [423, 187] width 211 height 216
click at [474, 167] on textarea "Bringing electric devices specifically mobile phones in the classroom is double…" at bounding box center [423, 187] width 211 height 216
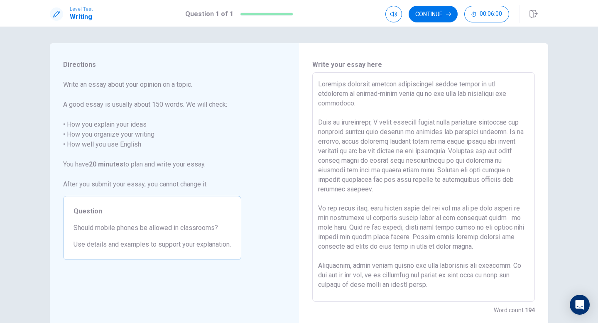
click at [387, 123] on textarea at bounding box center [423, 187] width 211 height 216
click at [502, 114] on textarea at bounding box center [423, 187] width 211 height 216
click at [388, 123] on textarea at bounding box center [423, 187] width 211 height 216
click at [420, 125] on textarea at bounding box center [423, 187] width 211 height 216
click at [503, 114] on textarea at bounding box center [423, 187] width 211 height 216
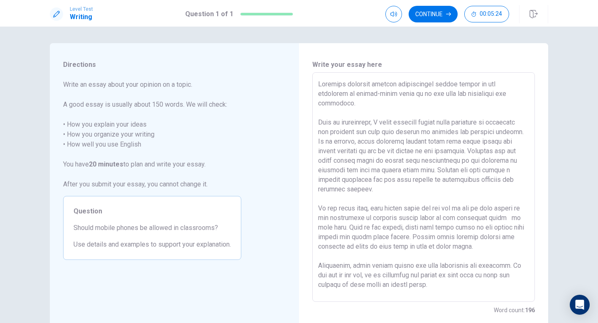
click at [469, 115] on textarea at bounding box center [423, 187] width 211 height 216
click at [442, 142] on textarea at bounding box center [423, 187] width 211 height 216
click at [459, 162] on textarea at bounding box center [423, 187] width 211 height 216
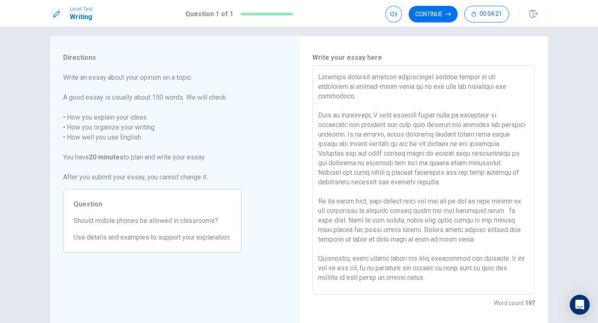
scroll to position [9, 0]
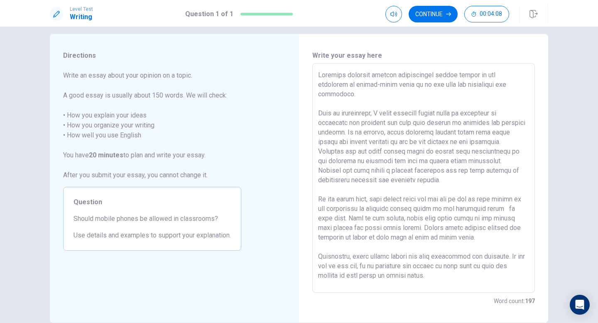
click at [380, 211] on textarea at bounding box center [423, 178] width 211 height 216
click at [488, 221] on textarea at bounding box center [423, 178] width 211 height 216
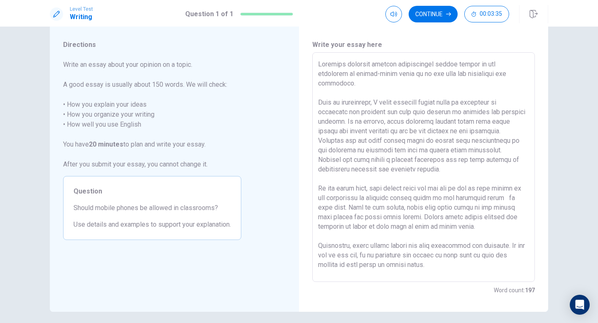
scroll to position [10, 0]
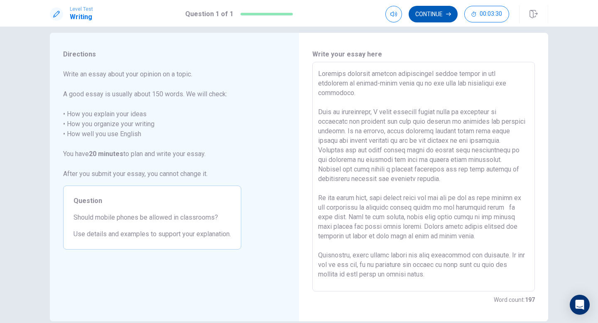
click at [444, 17] on button "Continue" at bounding box center [433, 14] width 49 height 17
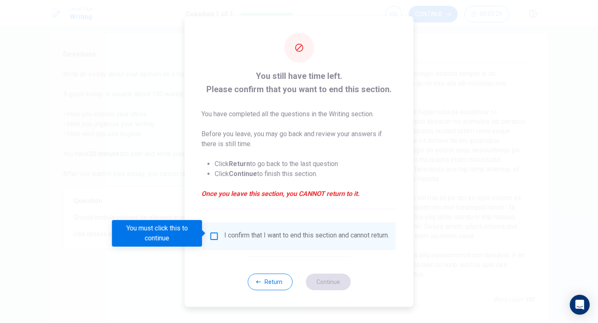
click at [214, 232] on input "You must click this to continue" at bounding box center [214, 236] width 10 height 10
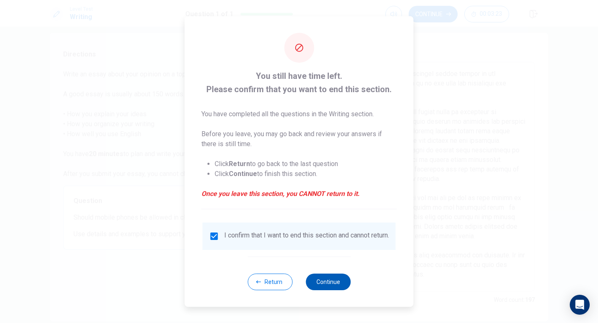
click at [328, 282] on button "Continue" at bounding box center [328, 282] width 45 height 17
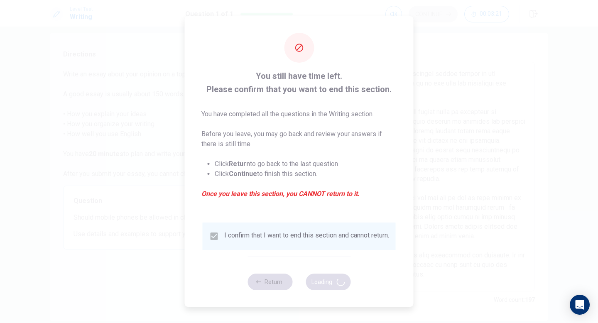
scroll to position [0, 0]
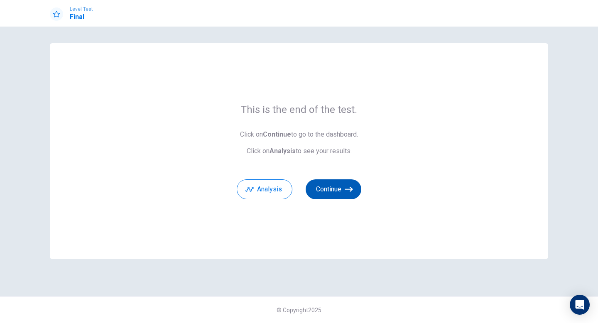
click at [325, 187] on button "Continue" at bounding box center [334, 189] width 56 height 20
